Goal: Task Accomplishment & Management: Manage account settings

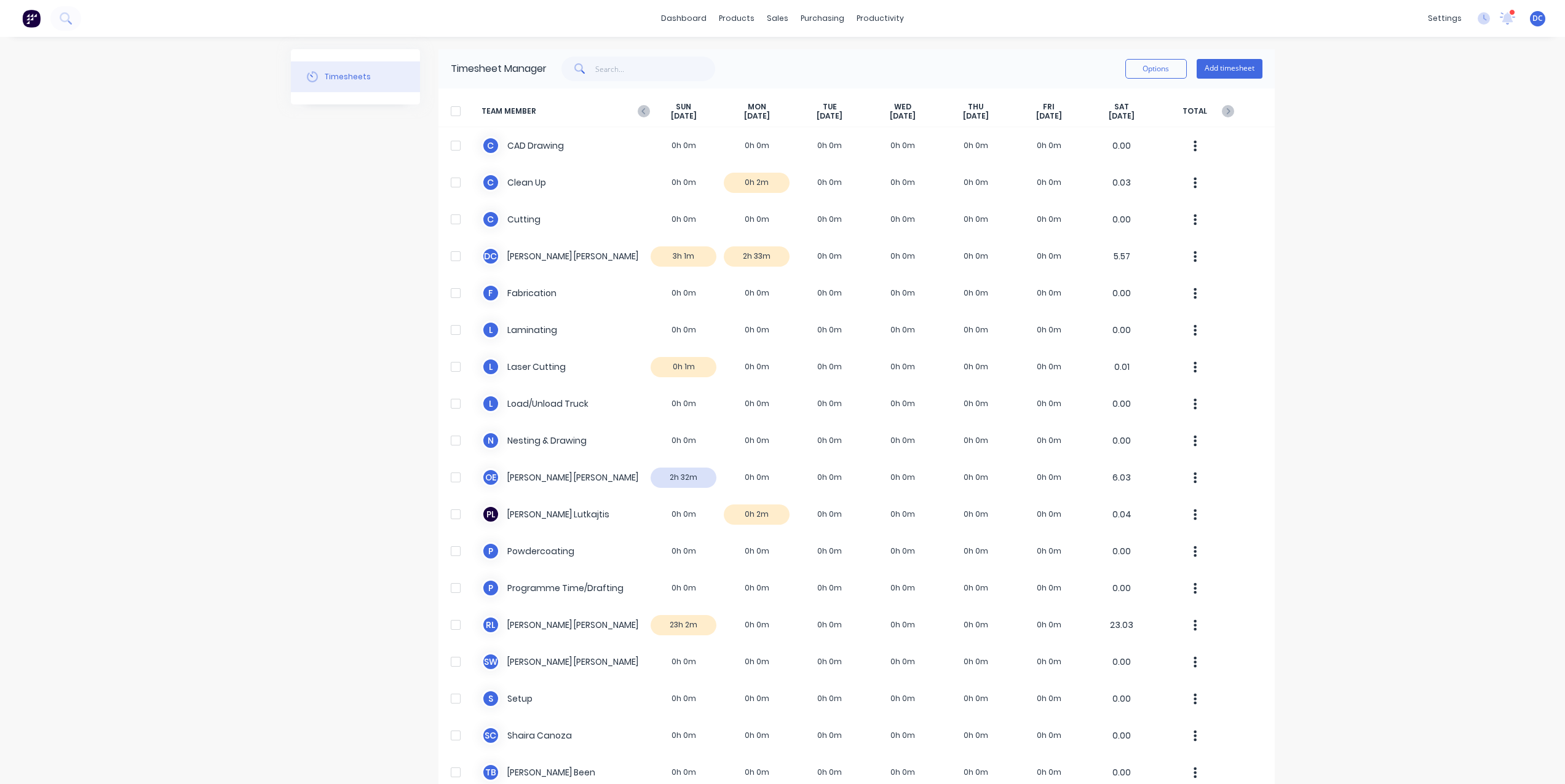
click at [1534, 16] on span "DC" at bounding box center [1537, 18] width 10 height 11
click at [1437, 151] on div "Sign out" at bounding box center [1433, 154] width 33 height 11
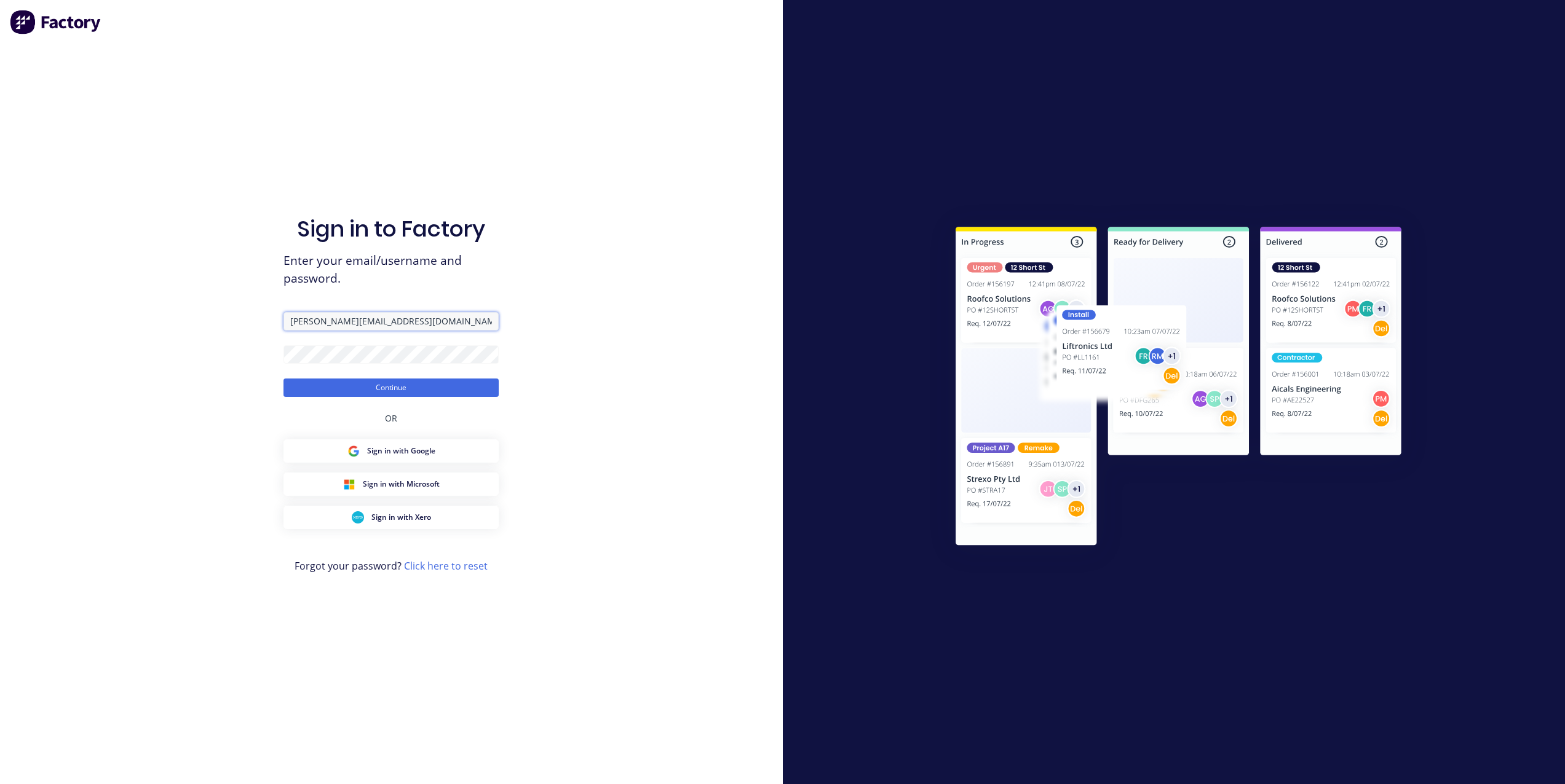
click at [357, 321] on input "[PERSON_NAME][EMAIL_ADDRESS][DOMAIN_NAME]" at bounding box center [390, 322] width 215 height 18
type input "[PERSON_NAME][EMAIL_ADDRESS][DOMAIN_NAME]"
click at [283, 378] on button "Continue" at bounding box center [390, 387] width 215 height 18
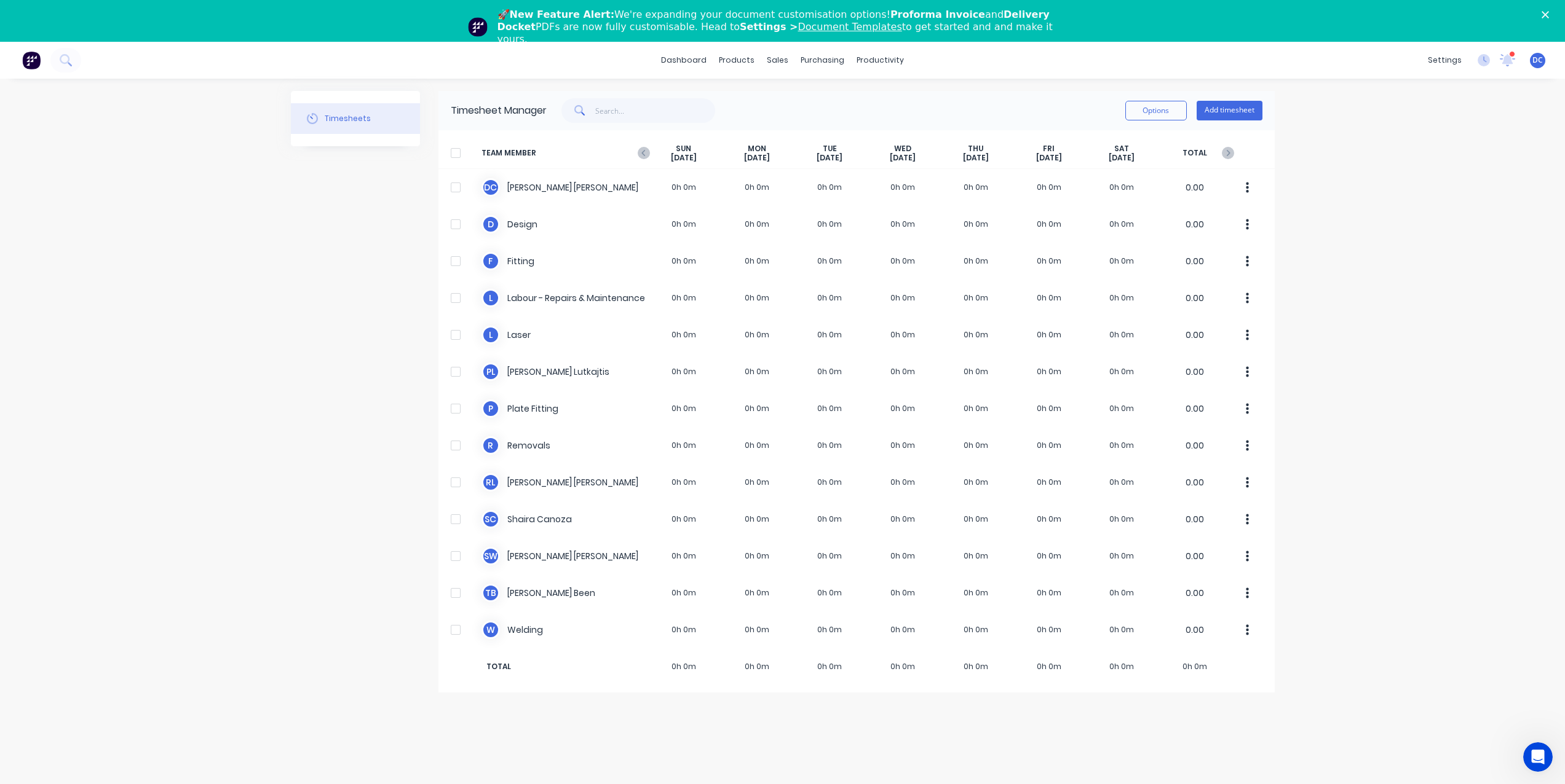
click at [33, 54] on img at bounding box center [31, 60] width 18 height 18
